Goal: Obtain resource: Download file/media

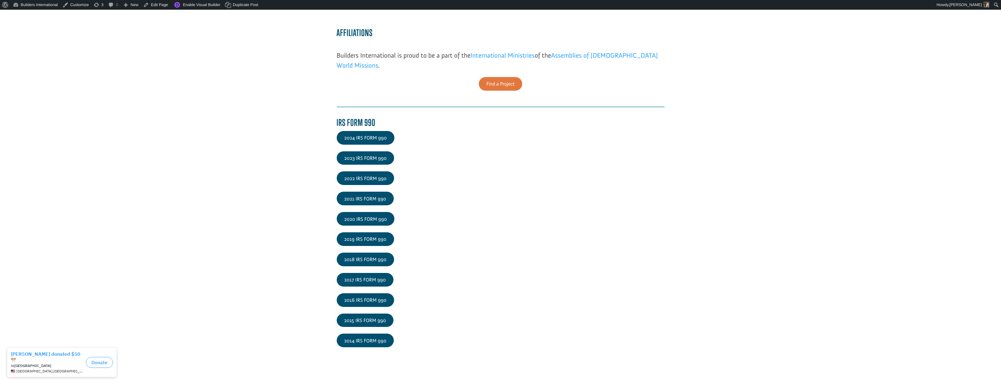
scroll to position [848, 0]
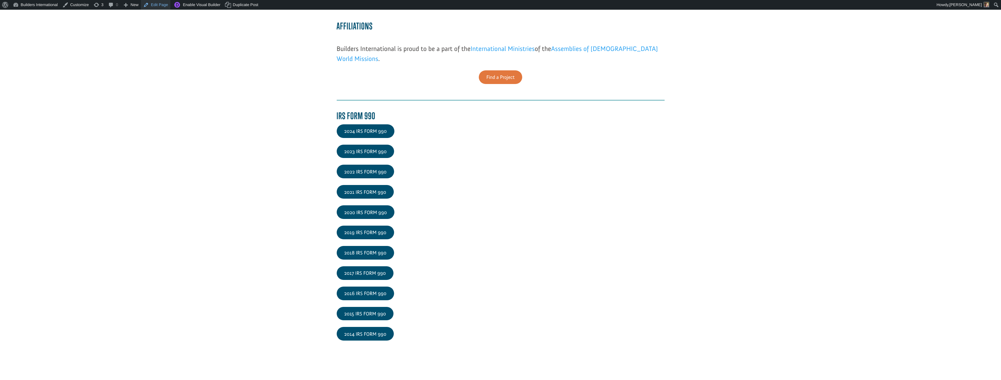
click at [165, 7] on link "Edit Page" at bounding box center [155, 5] width 29 height 10
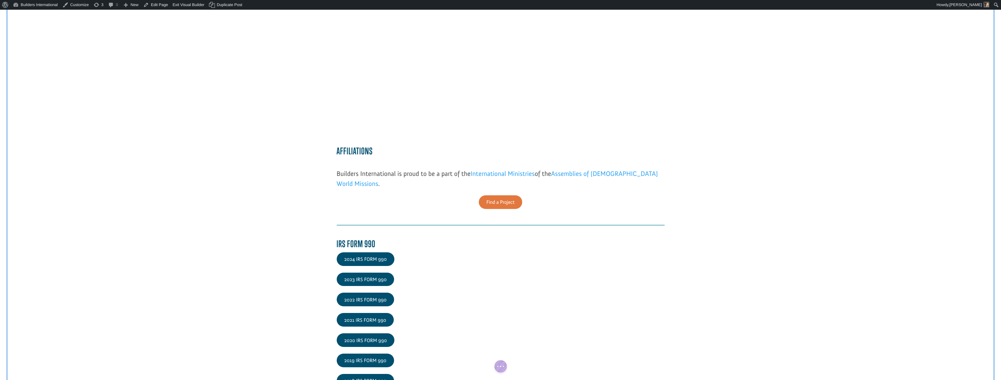
scroll to position [742, 0]
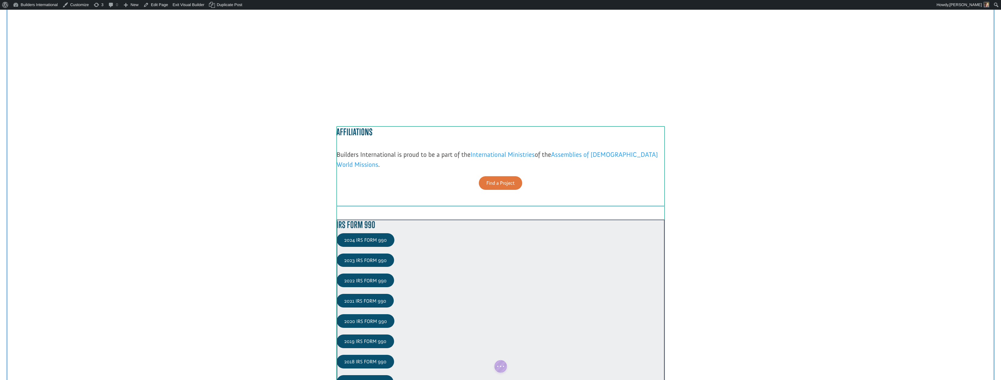
click at [382, 236] on div at bounding box center [501, 335] width 328 height 230
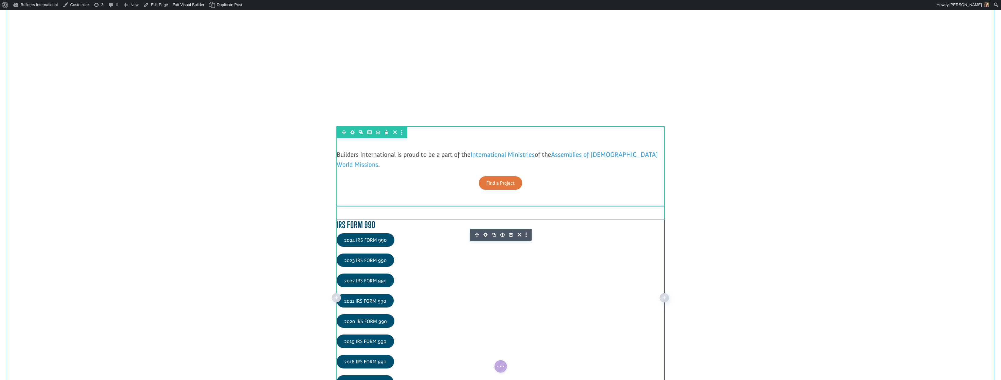
click at [484, 235] on icon "button" at bounding box center [485, 235] width 4 height 4
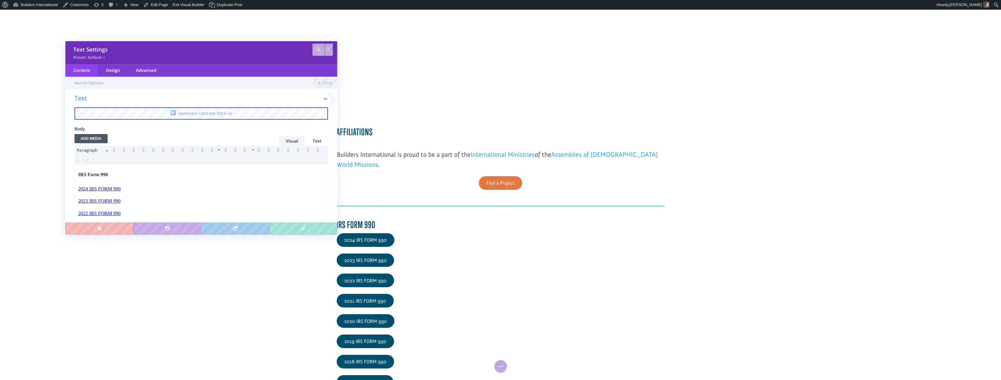
scroll to position [0, 0]
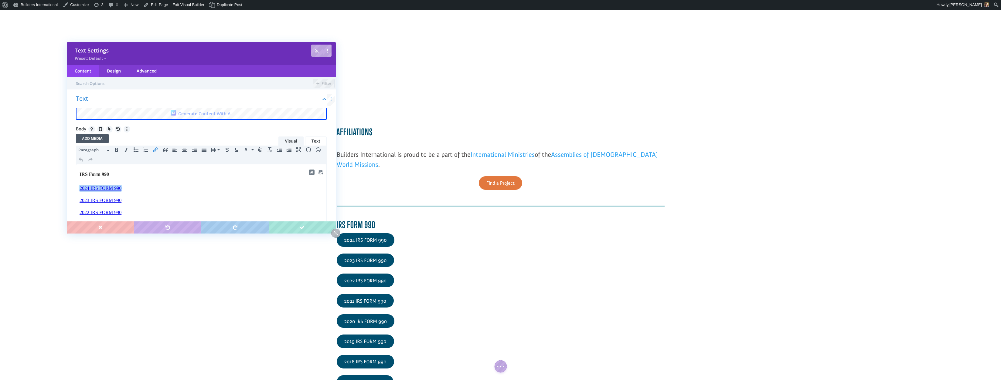
drag, startPoint x: 124, startPoint y: 189, endPoint x: 74, endPoint y: 187, distance: 50.7
click at [76, 187] on html "IRS Form 990 2024 IRS FORM 990﻿ 2023 IRS FORM 990 2022 IRS FORM 990 2021 IRS FO…" at bounding box center [201, 242] width 250 height 154
click at [156, 150] on icon "Insert/edit link" at bounding box center [155, 150] width 5 height 5
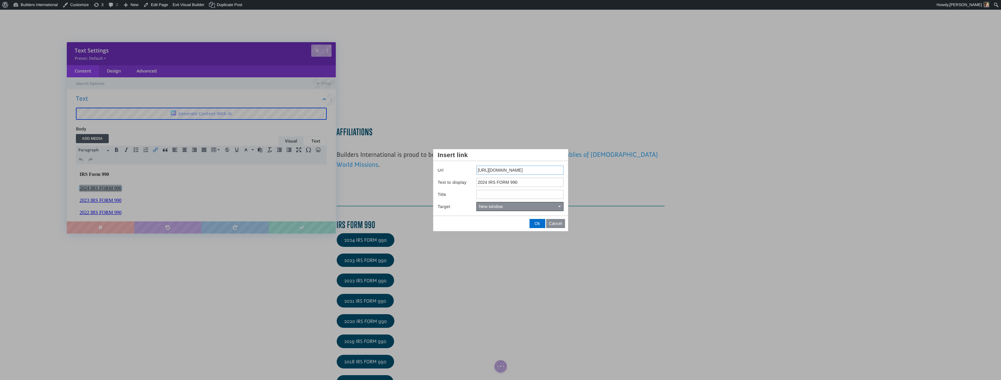
drag, startPoint x: 477, startPoint y: 169, endPoint x: 606, endPoint y: 182, distance: 130.3
click at [606, 182] on body "Save Redo Text Settings Preset: Default Content Design Advanced Filter Text Gen…" at bounding box center [500, 190] width 1001 height 380
paste input "GTC2aKVa0kyvpl6BU43OQ3PRPWSwPk7g"
type input "[URL][DOMAIN_NAME]"
click at [537, 224] on span "Ok" at bounding box center [537, 223] width 5 height 5
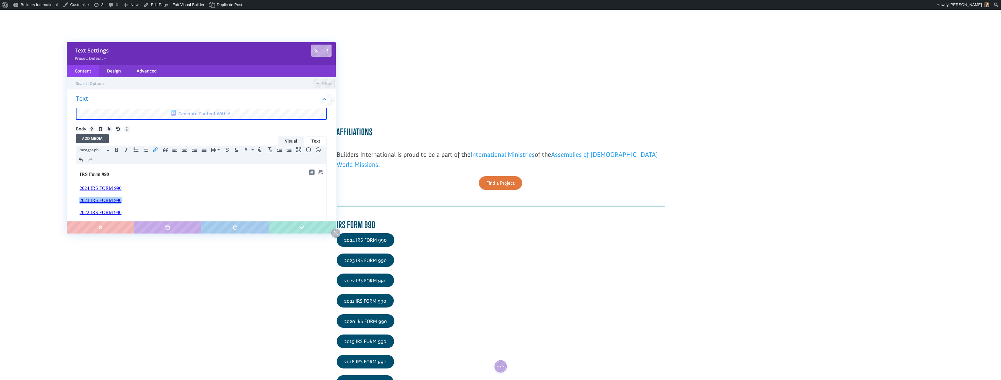
drag, startPoint x: 125, startPoint y: 201, endPoint x: 92, endPoint y: 195, distance: 33.3
click at [92, 195] on body "IRS Form 990 2024 IRS FORM 990 2023 IRS FORM 990﻿ 2022 IRS FORM 990 2021 IRS FO…" at bounding box center [201, 242] width 244 height 142
click at [152, 151] on button "Insert/edit link" at bounding box center [156, 150] width 10 height 8
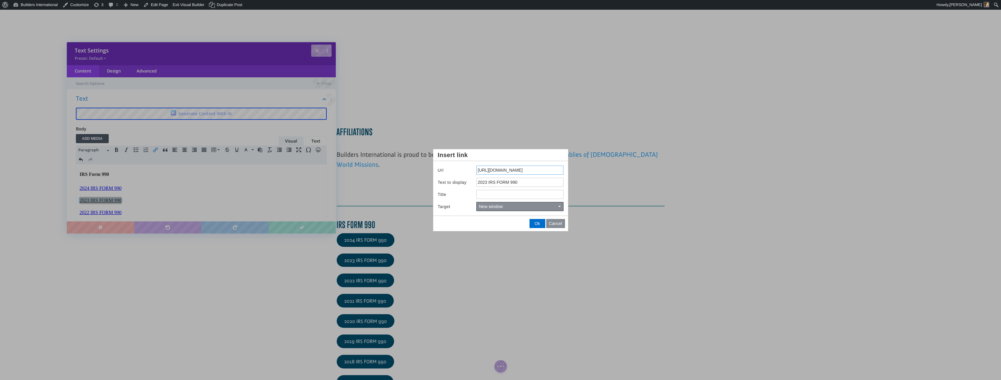
drag, startPoint x: 478, startPoint y: 170, endPoint x: 717, endPoint y: 236, distance: 248.5
click at [717, 236] on body "Save Redo Text Settings Preset: Default Content Design Advanced Filter Text Gen…" at bounding box center [500, 190] width 1001 height 380
paste input "mYf1j110fgUqmsGjSbxjwdv18L3OCjoi"
type input "[URL][DOMAIN_NAME]"
click at [535, 225] on span "Ok" at bounding box center [537, 223] width 5 height 5
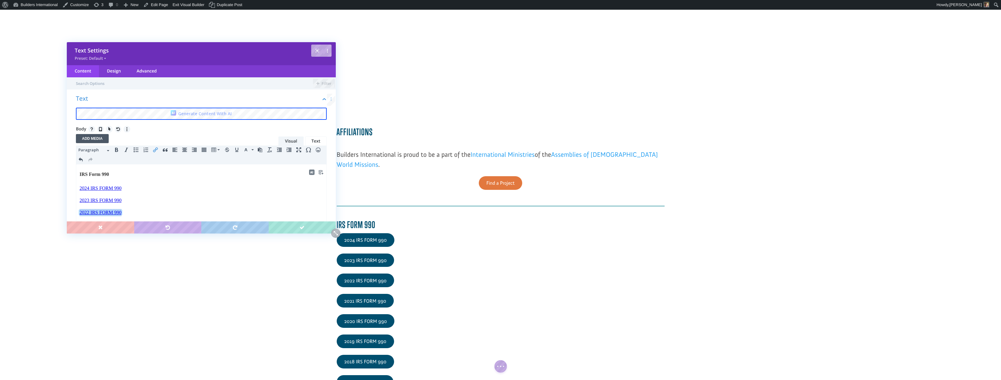
drag, startPoint x: 125, startPoint y: 212, endPoint x: 80, endPoint y: 209, distance: 45.0
click at [80, 209] on p "2022 IRS FORM 990﻿" at bounding box center [201, 212] width 243 height 7
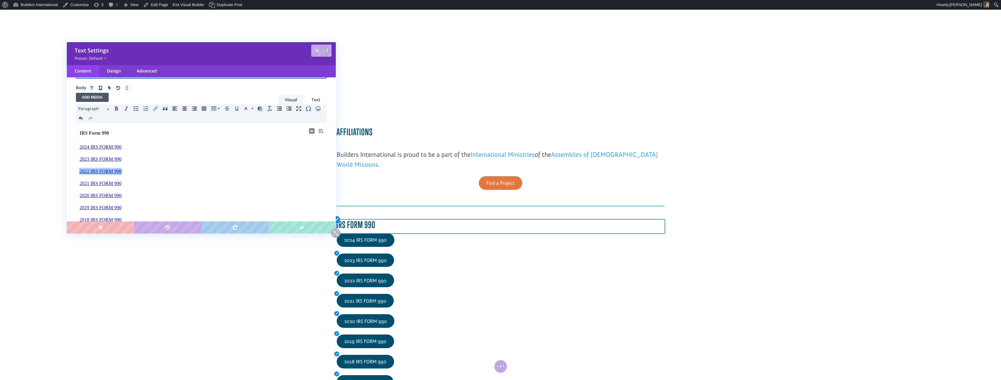
scroll to position [56, 0]
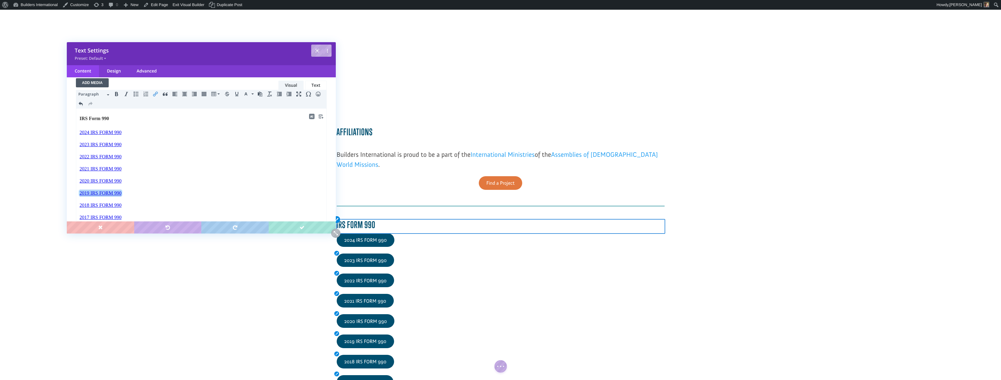
drag, startPoint x: 124, startPoint y: 193, endPoint x: 77, endPoint y: 194, distance: 47.1
click at [77, 194] on html "IRS Form 990 2024 IRS FORM 990 2023 IRS FORM 990 2022 IRS FORM 990 2021 IRS FOR…" at bounding box center [201, 186] width 250 height 154
click at [156, 94] on icon "Insert/edit link" at bounding box center [155, 94] width 5 height 5
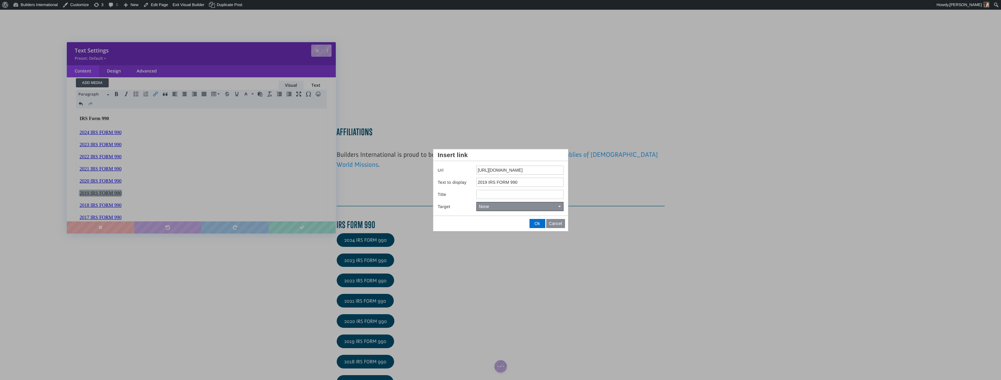
drag, startPoint x: 478, startPoint y: 171, endPoint x: 617, endPoint y: 195, distance: 140.8
click at [617, 195] on body "Save Redo Text Settings Preset: Default Content Design Advanced Filter Text Gen…" at bounding box center [500, 190] width 1001 height 380
type input "[URL][DOMAIN_NAME]"
click at [534, 226] on button "Ok" at bounding box center [537, 223] width 15 height 8
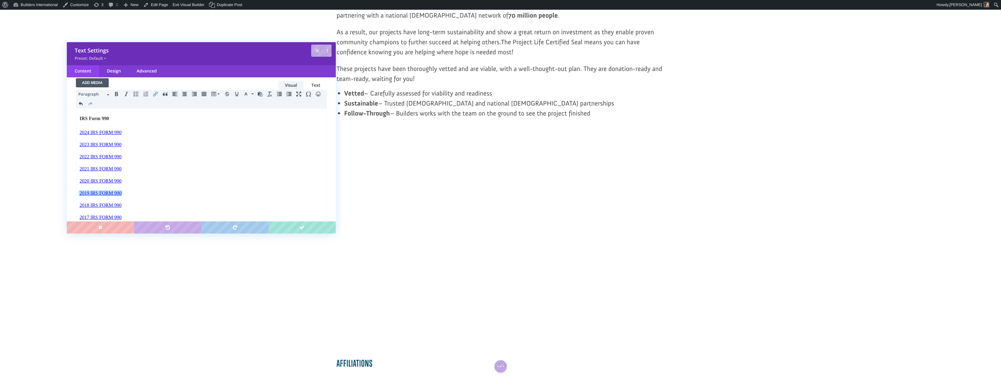
scroll to position [502, 0]
